Goal: Information Seeking & Learning: Learn about a topic

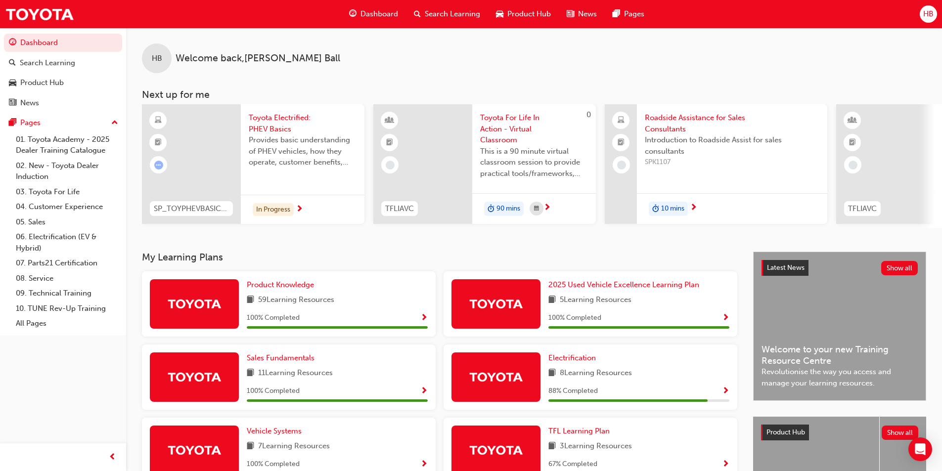
click at [852, 37] on div "HB Welcome back , [PERSON_NAME]" at bounding box center [534, 50] width 816 height 45
click at [278, 210] on div "In Progress" at bounding box center [273, 209] width 41 height 13
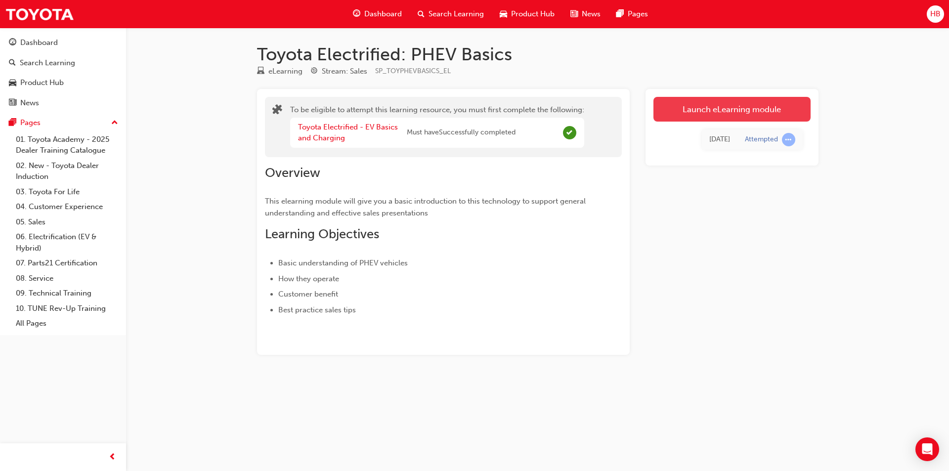
click at [721, 106] on link "Launch eLearning module" at bounding box center [732, 109] width 157 height 25
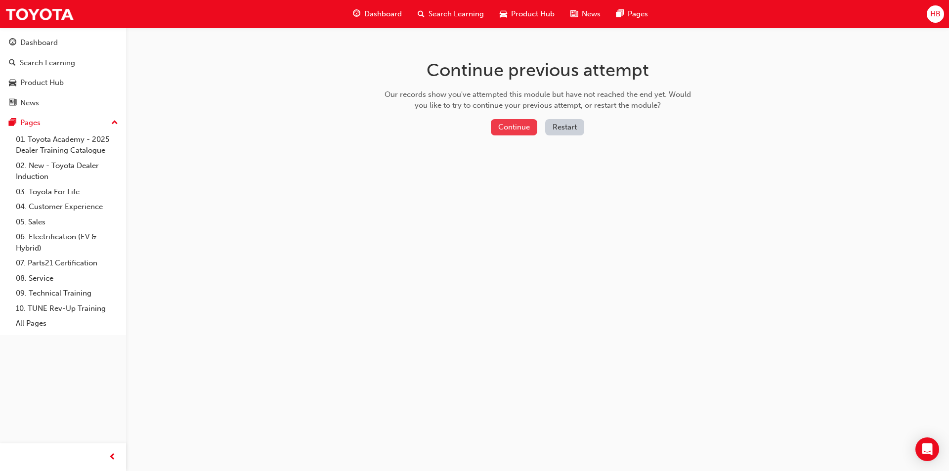
click at [504, 127] on button "Continue" at bounding box center [514, 127] width 46 height 16
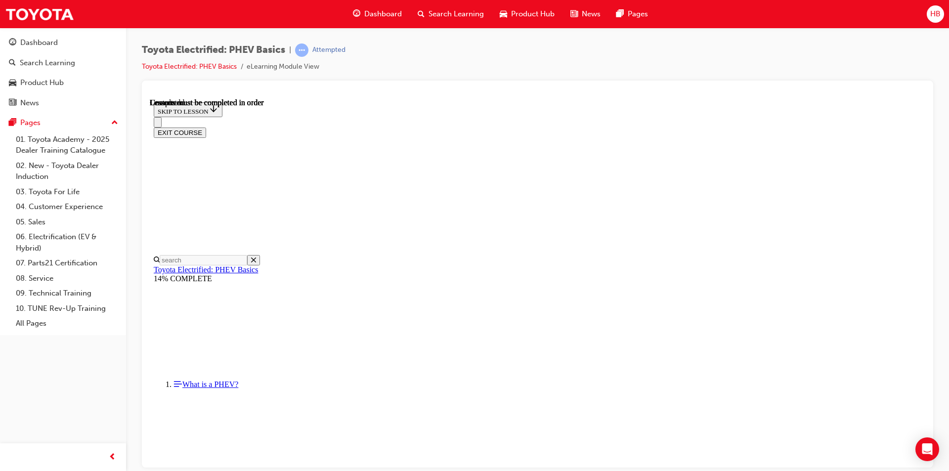
scroll to position [360, 0]
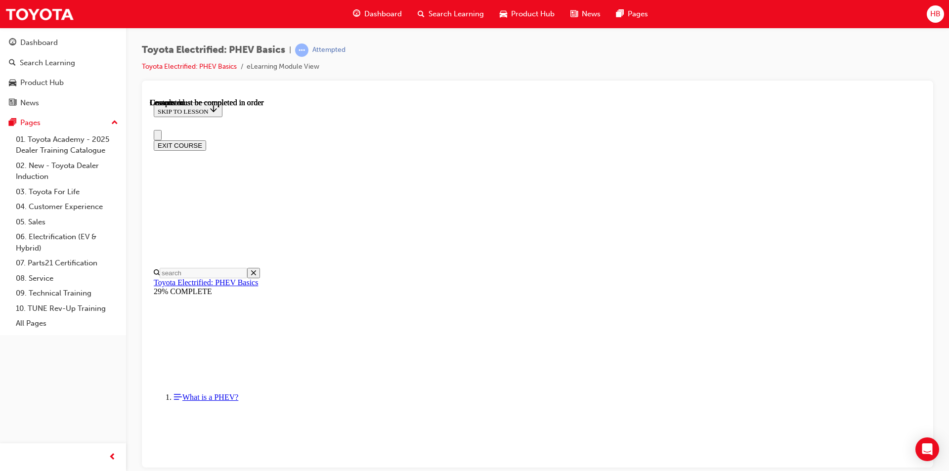
scroll to position [328, 0]
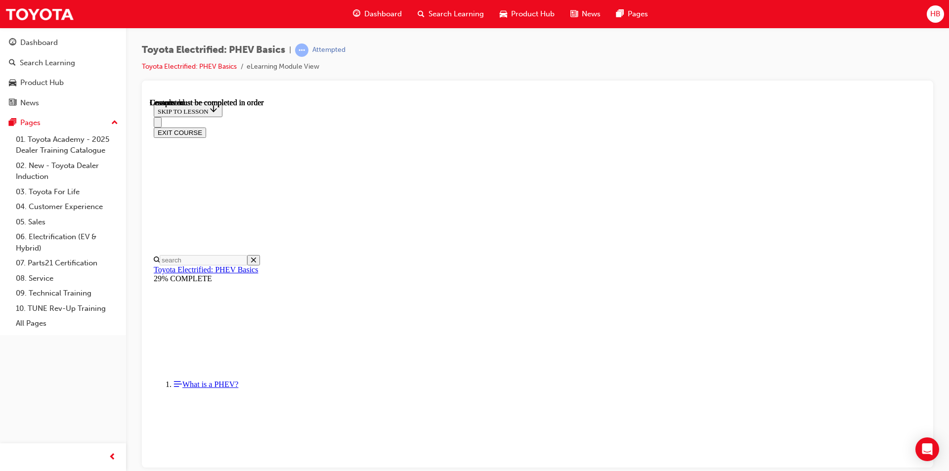
scroll to position [155, 0]
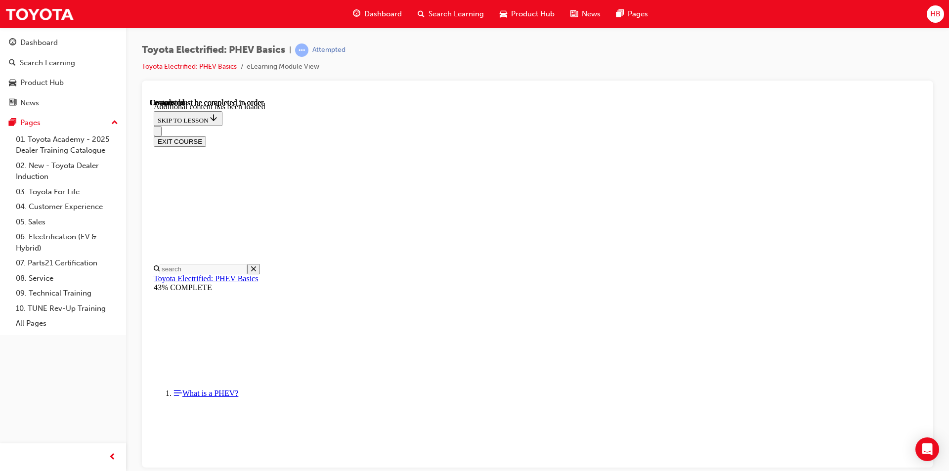
scroll to position [191, 0]
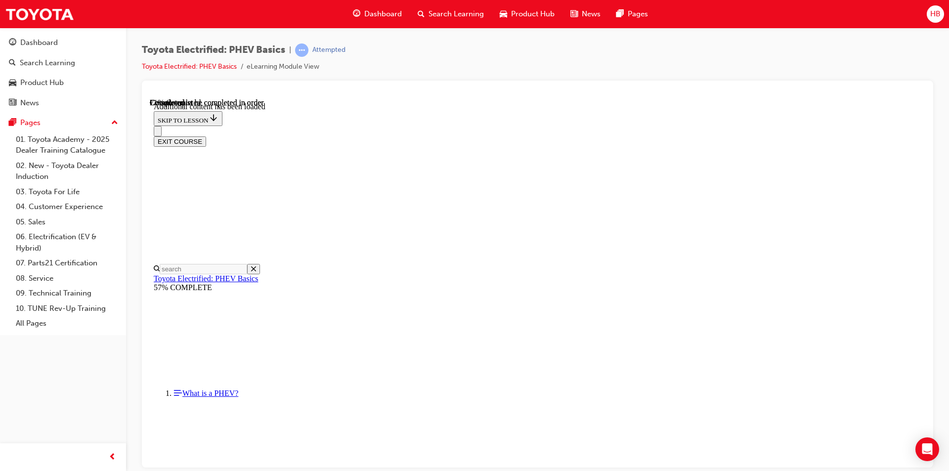
scroll to position [430, 0]
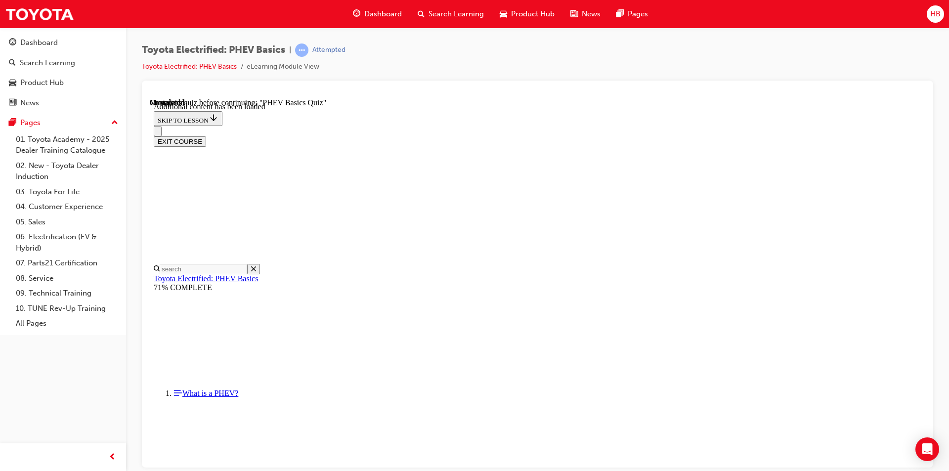
radio input "true"
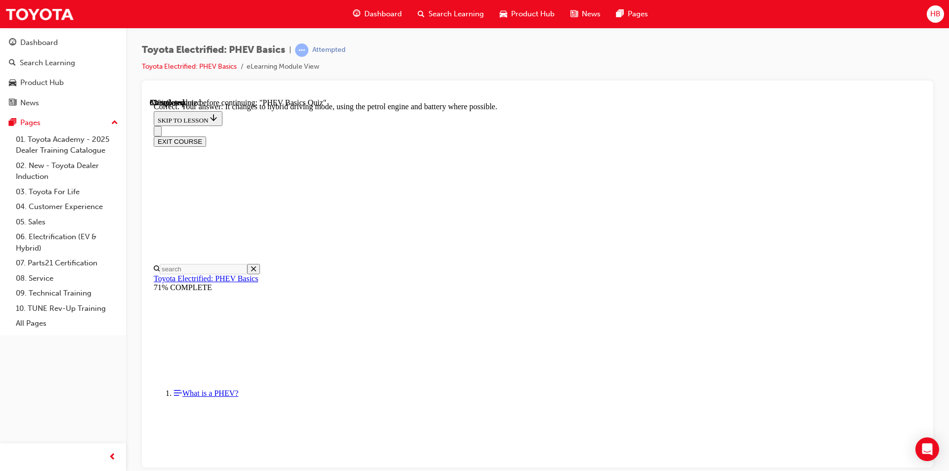
radio input "true"
